Goal: Find specific page/section: Find specific page/section

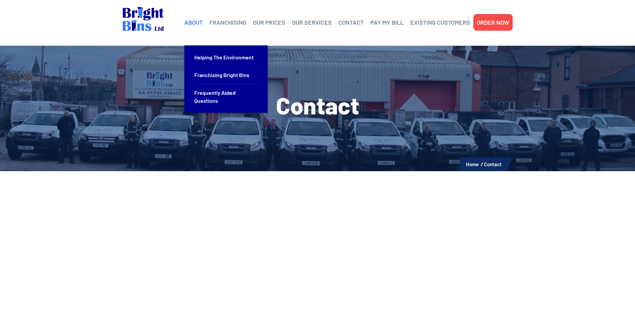
click at [187, 27] on link "ABOUT" at bounding box center [193, 22] width 18 height 10
